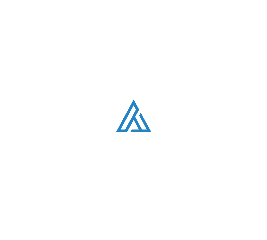
scroll to position [336, 0]
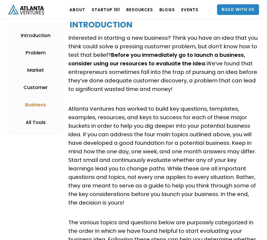
scroll to position [1126, 0]
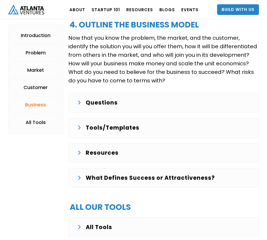
scroll to position [1309, 0]
